Goal: Find specific page/section: Find specific page/section

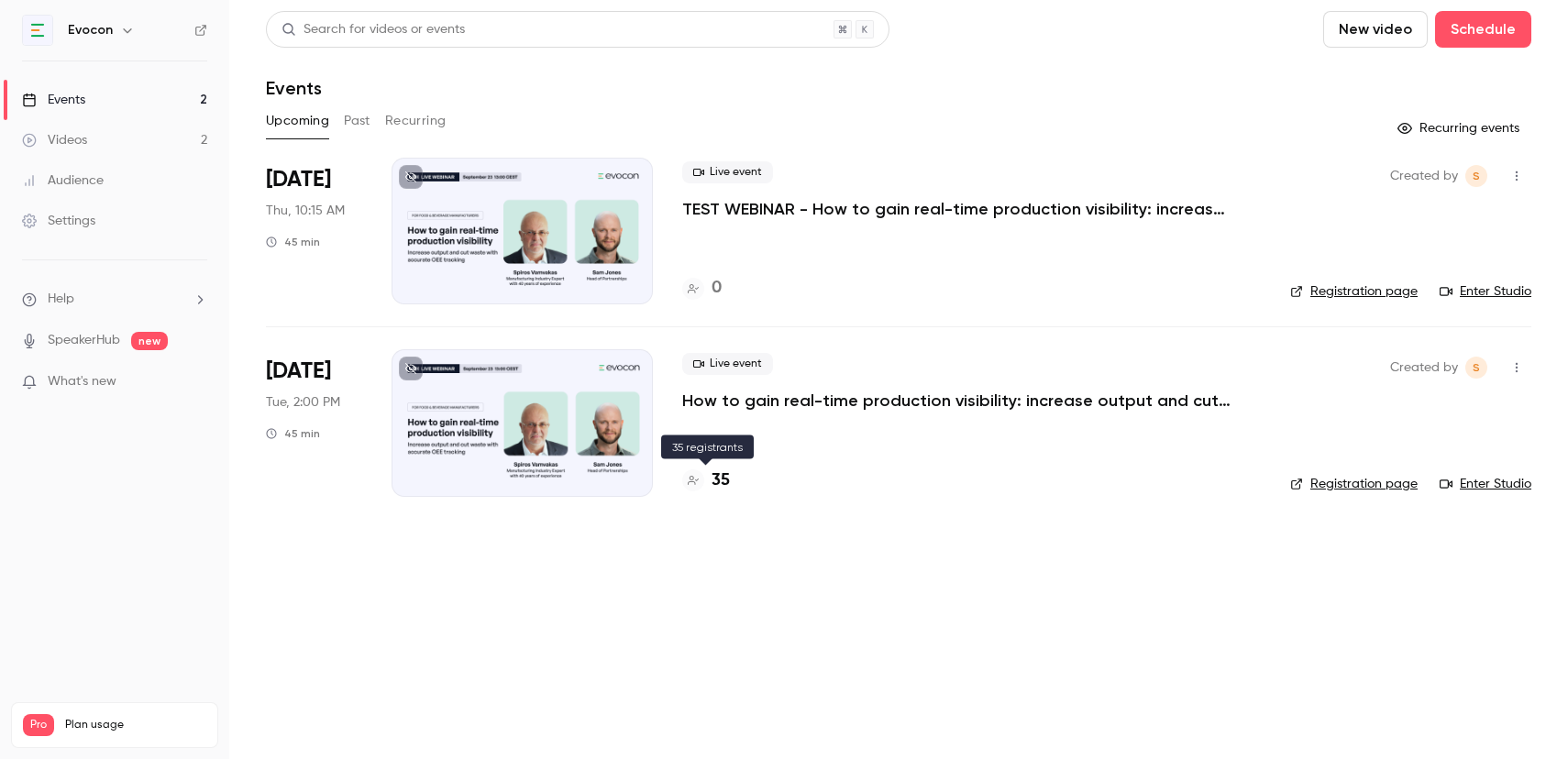
click at [720, 482] on h4 "35" at bounding box center [721, 481] width 18 height 25
